Goal: Information Seeking & Learning: Learn about a topic

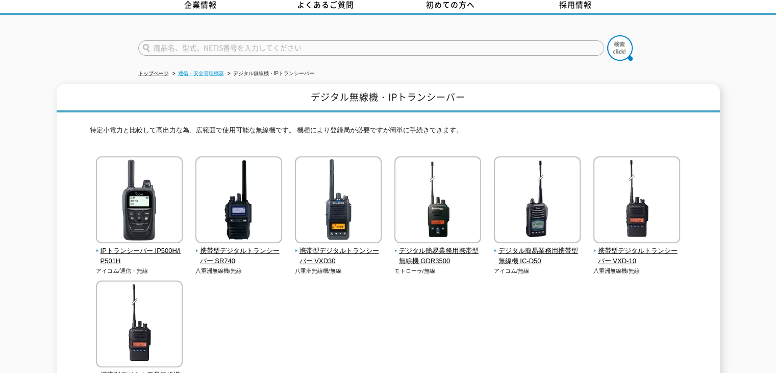
click at [215, 70] on link "通信・安全管理機器" at bounding box center [201, 73] width 46 height 6
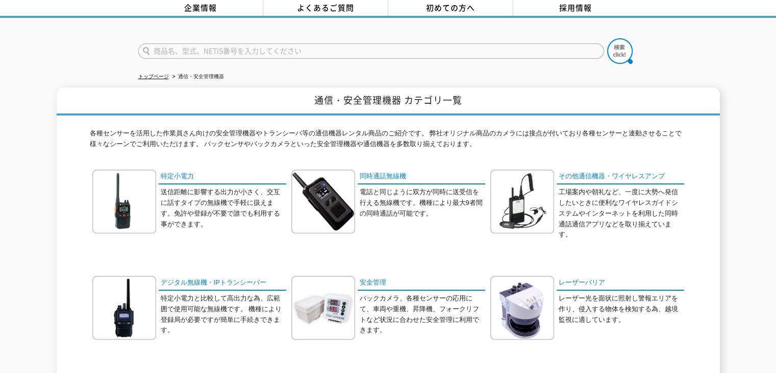
scroll to position [102, 0]
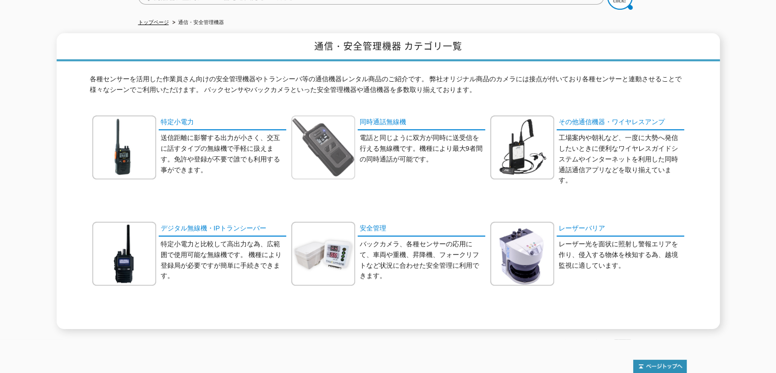
click at [325, 169] on img at bounding box center [323, 147] width 64 height 64
click at [545, 137] on img at bounding box center [522, 147] width 64 height 64
click at [320, 252] on img at bounding box center [323, 254] width 64 height 64
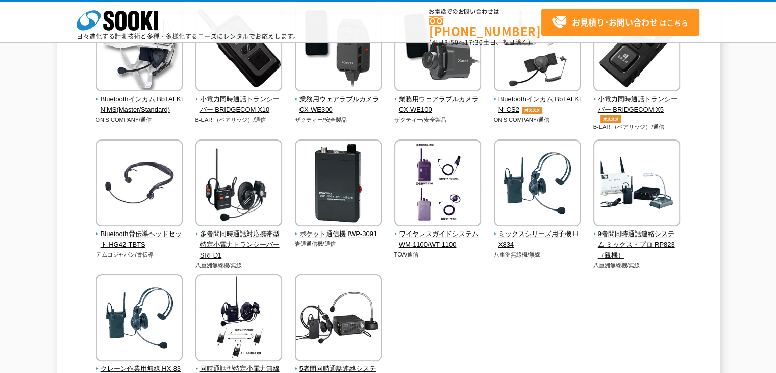
scroll to position [204, 0]
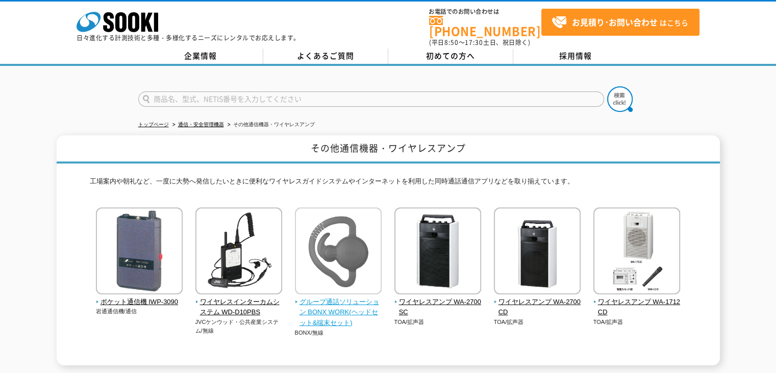
click at [366, 269] on img at bounding box center [338, 251] width 87 height 89
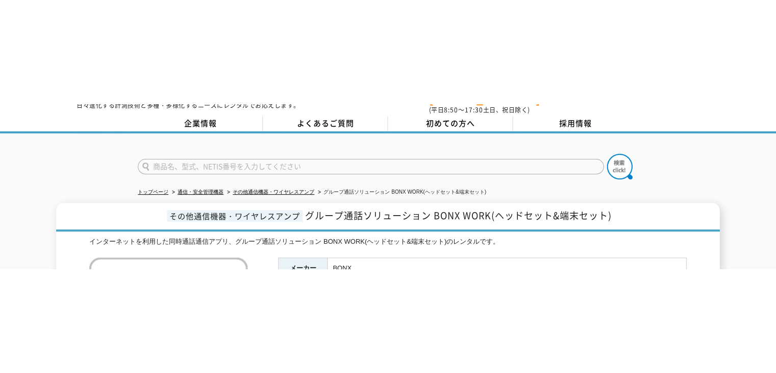
scroll to position [61, 0]
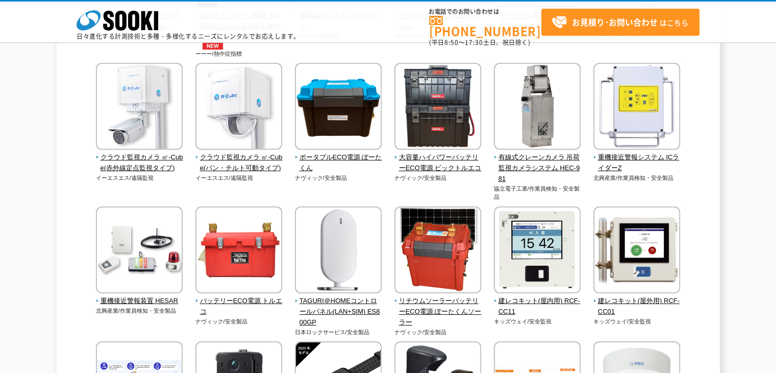
scroll to position [357, 0]
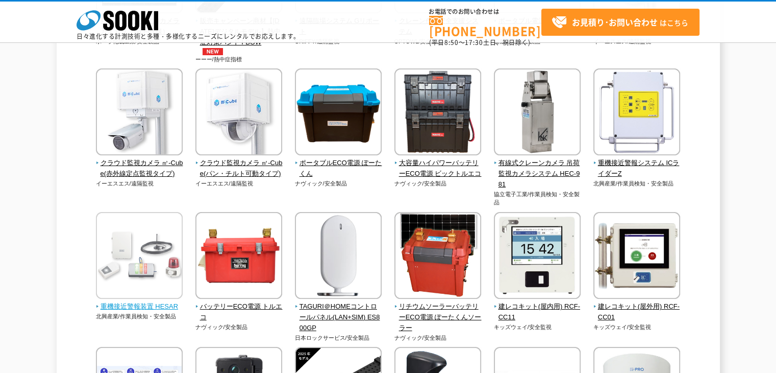
click at [124, 277] on img at bounding box center [139, 256] width 87 height 89
